Goal: Task Accomplishment & Management: Manage account settings

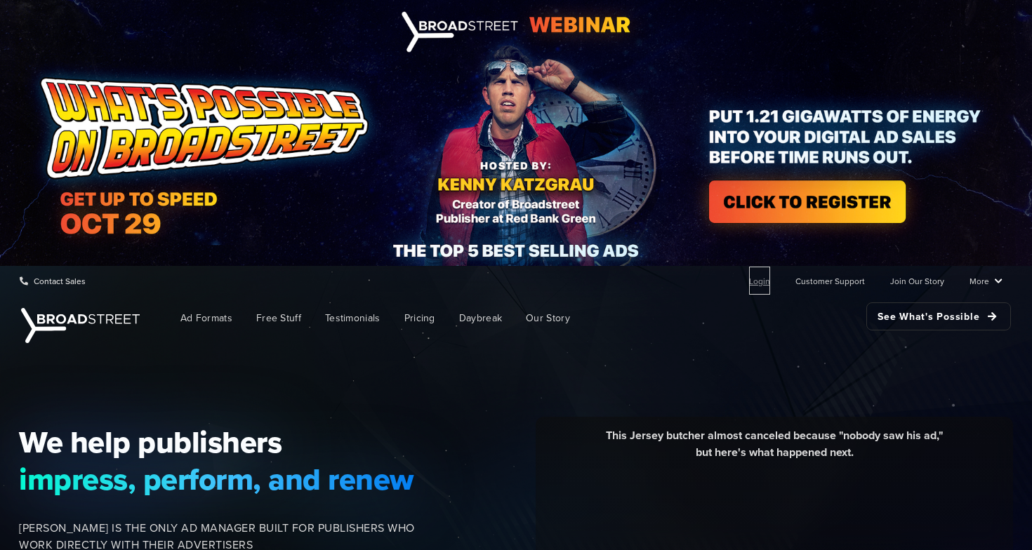
click at [762, 274] on link "Login" at bounding box center [759, 281] width 21 height 28
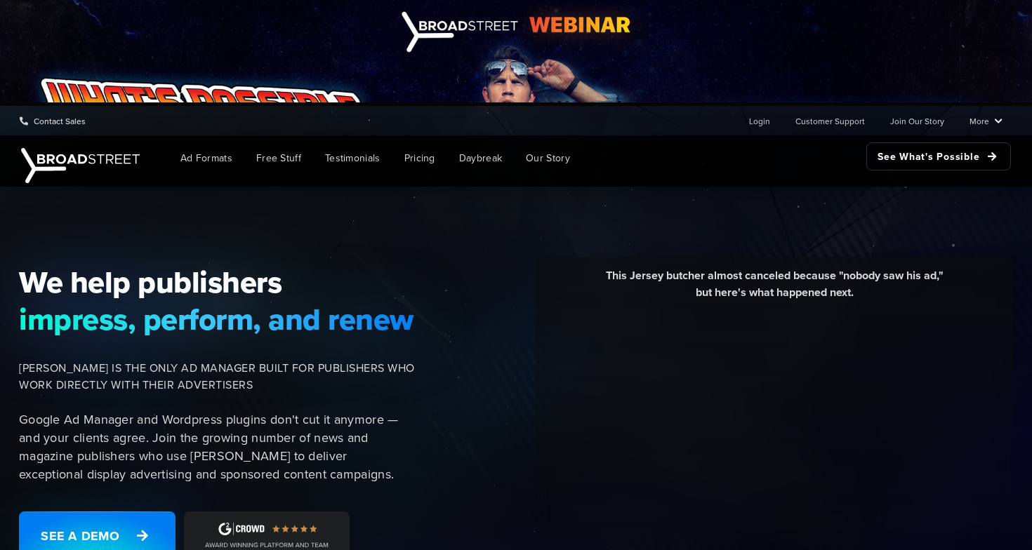
scroll to position [177, 0]
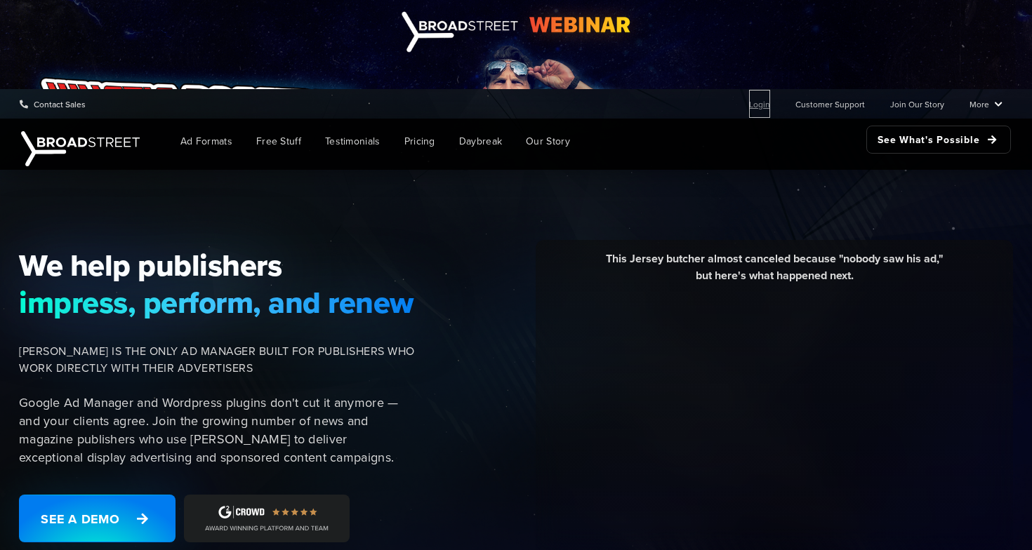
click at [767, 107] on link "Login" at bounding box center [759, 104] width 21 height 28
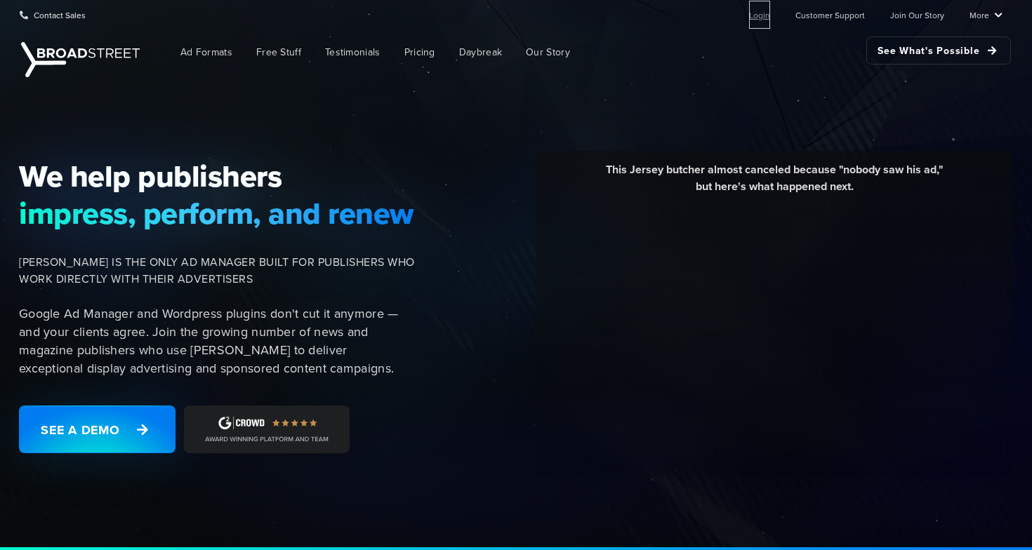
click at [762, 21] on link "Login" at bounding box center [759, 15] width 21 height 28
